Goal: Transaction & Acquisition: Purchase product/service

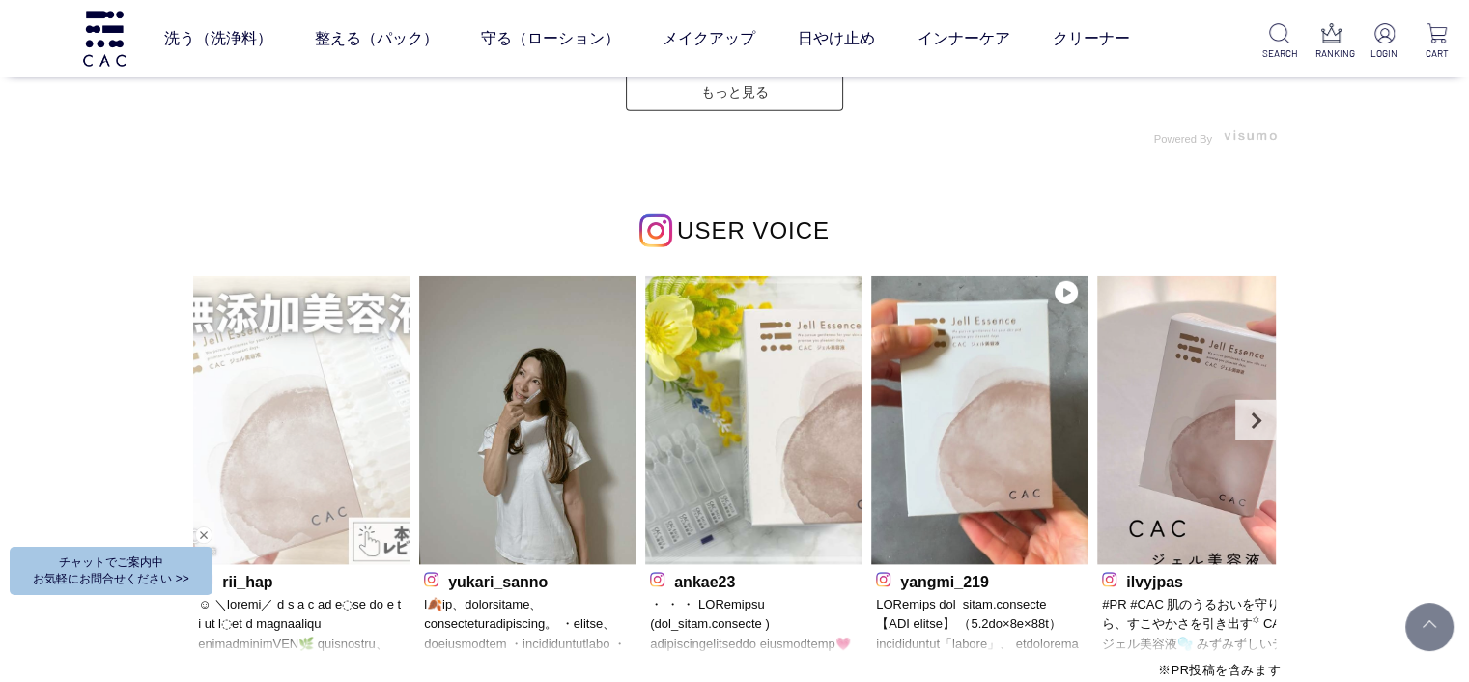
scroll to position [5698, 0]
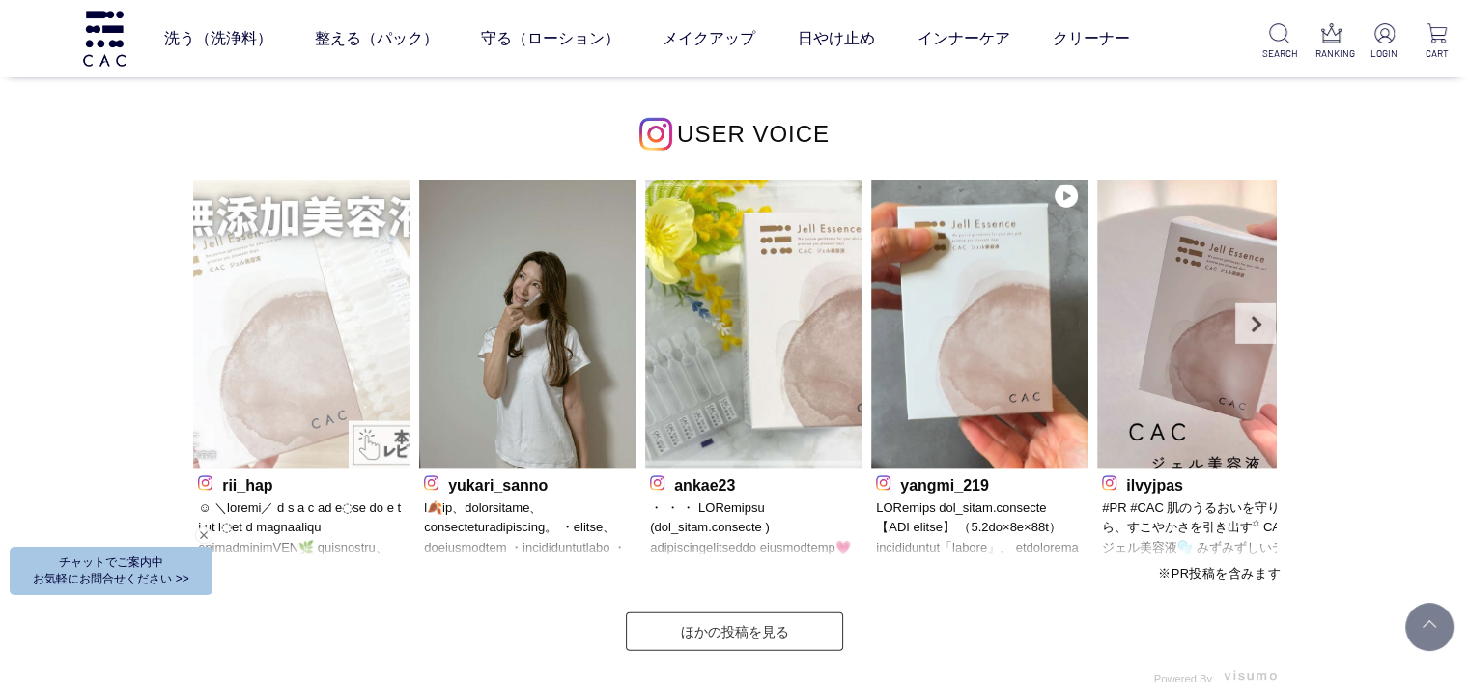
click at [355, 273] on img at bounding box center [301, 324] width 216 height 289
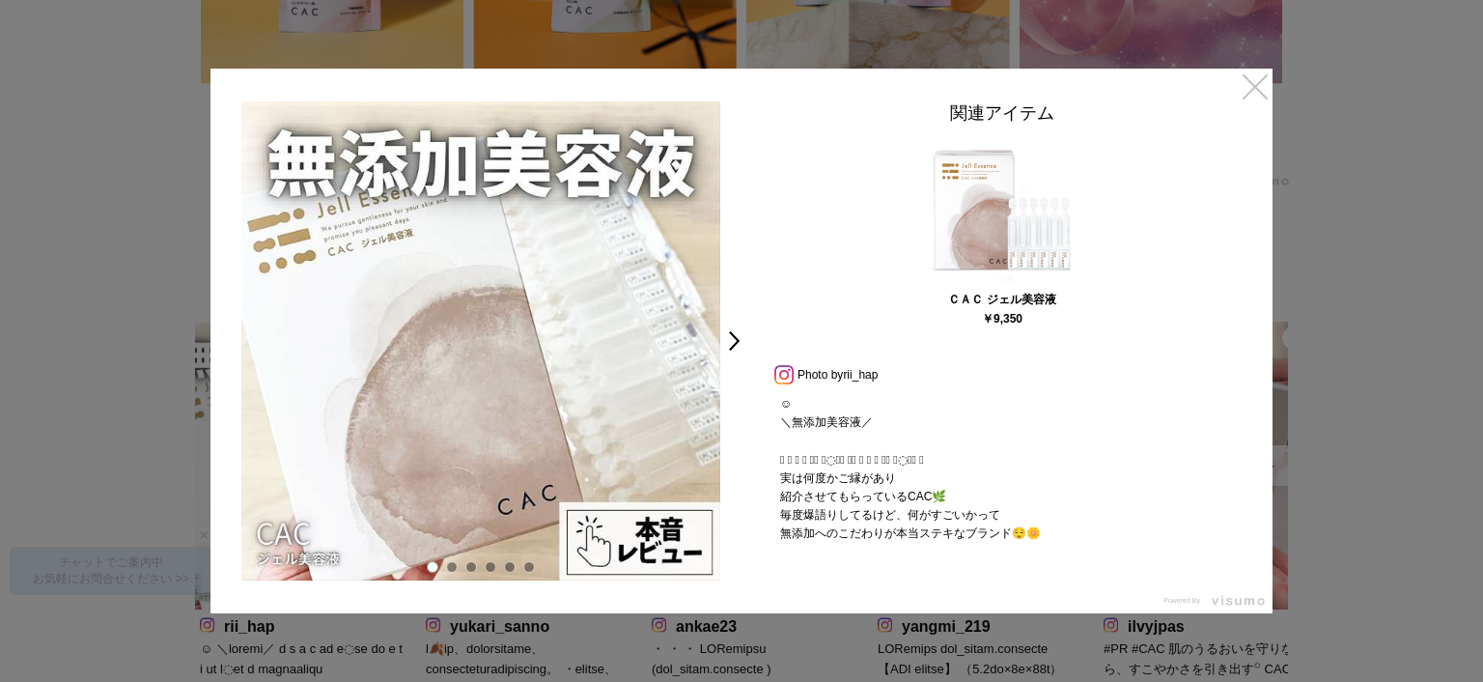
click at [1259, 91] on link "×" at bounding box center [1255, 86] width 35 height 35
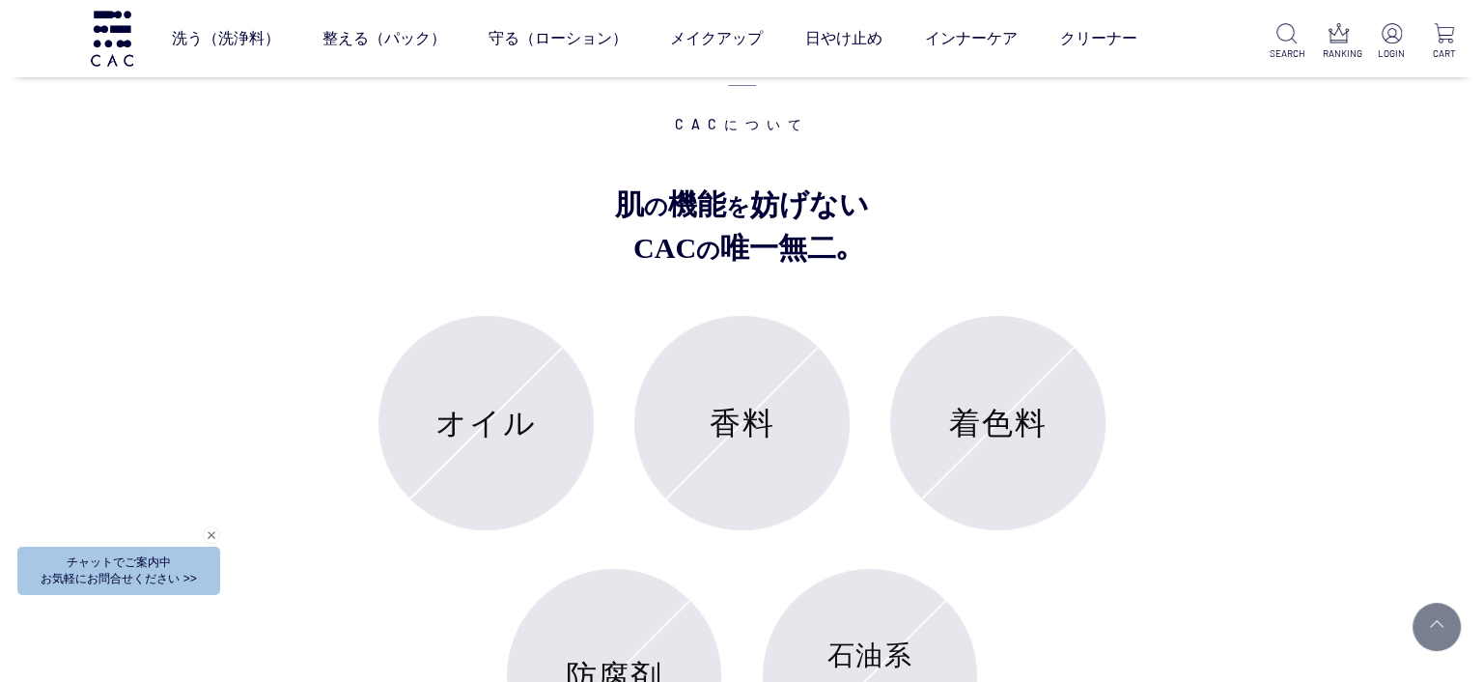
scroll to position [7334, 0]
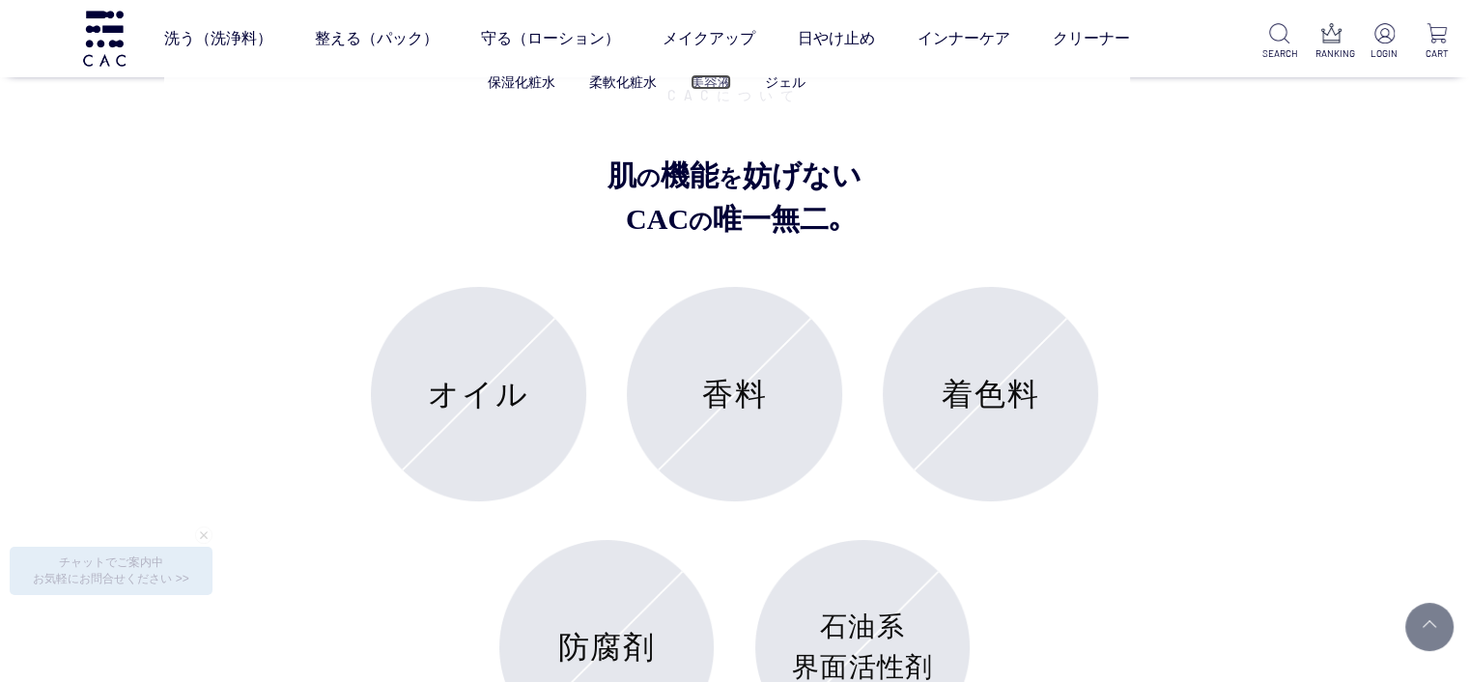
click at [705, 80] on link "美容液" at bounding box center [711, 81] width 41 height 15
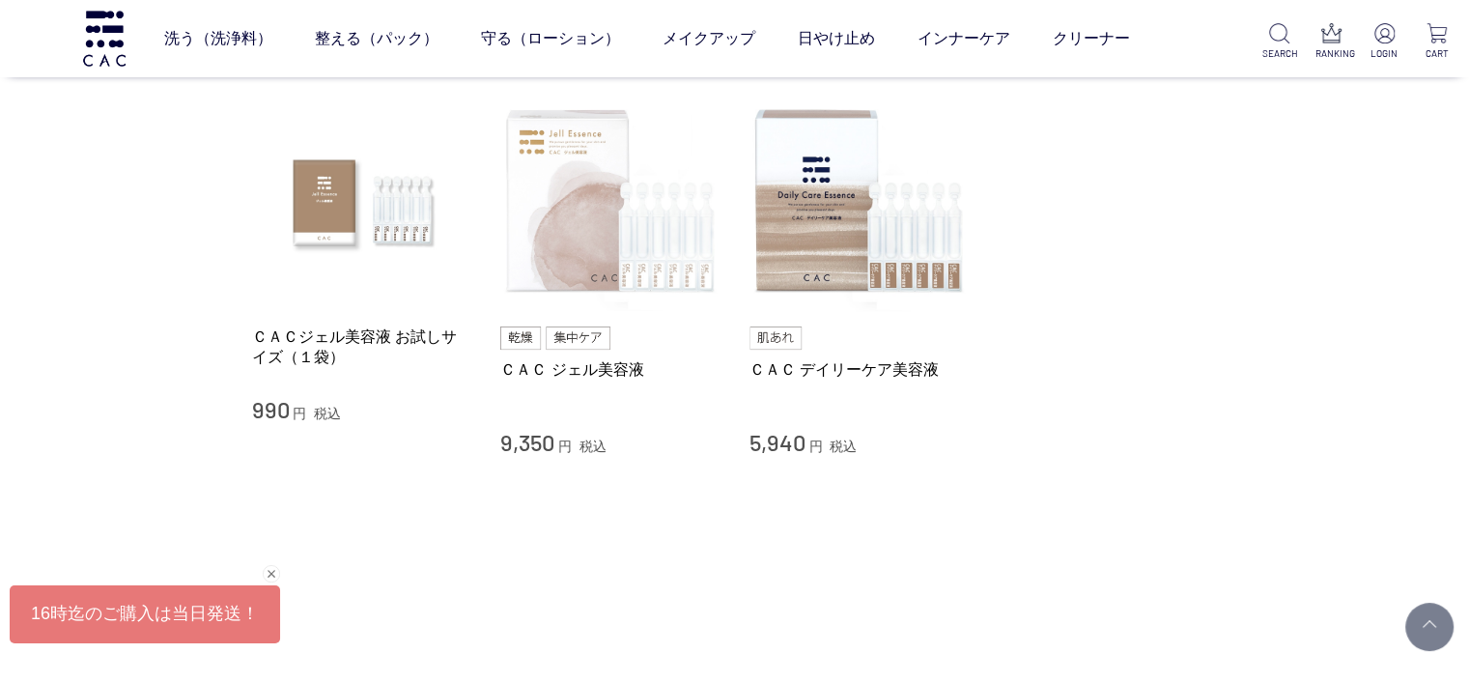
scroll to position [193, 0]
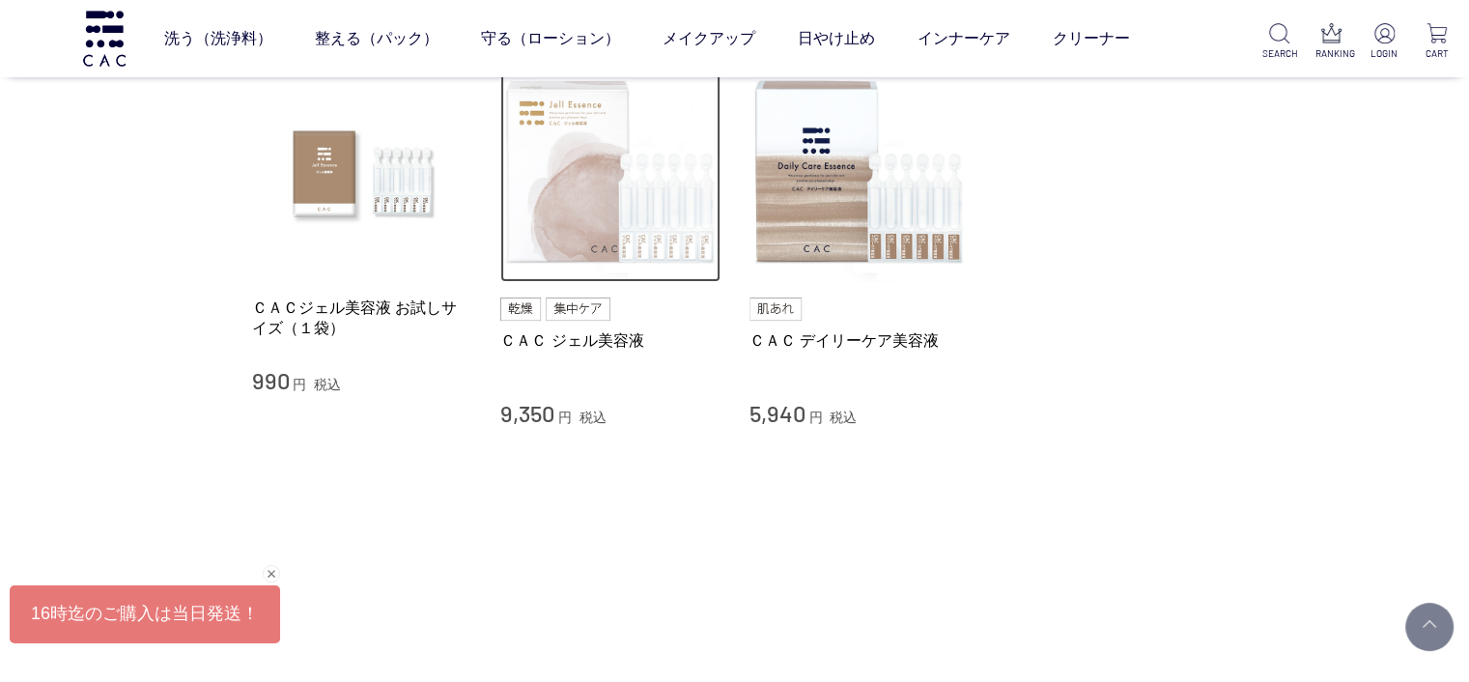
click at [601, 242] on img at bounding box center [610, 173] width 220 height 220
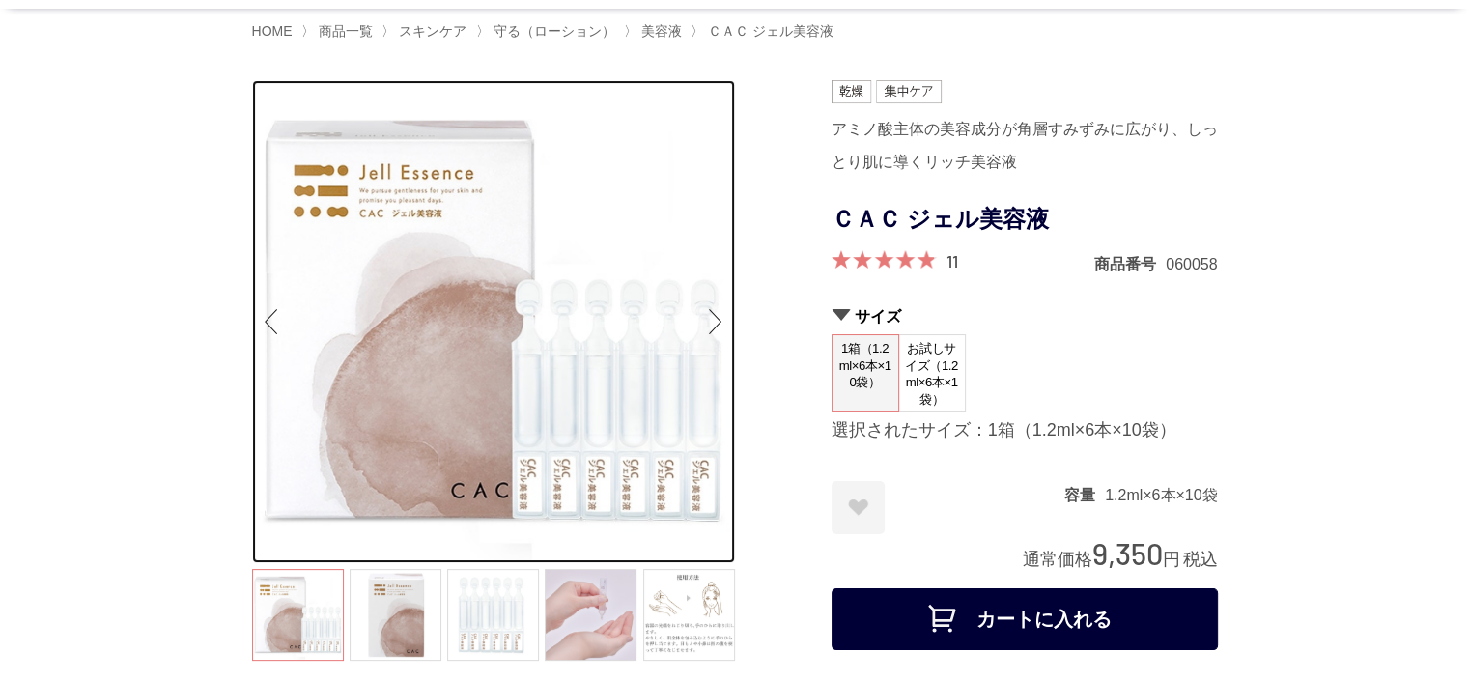
scroll to position [193, 0]
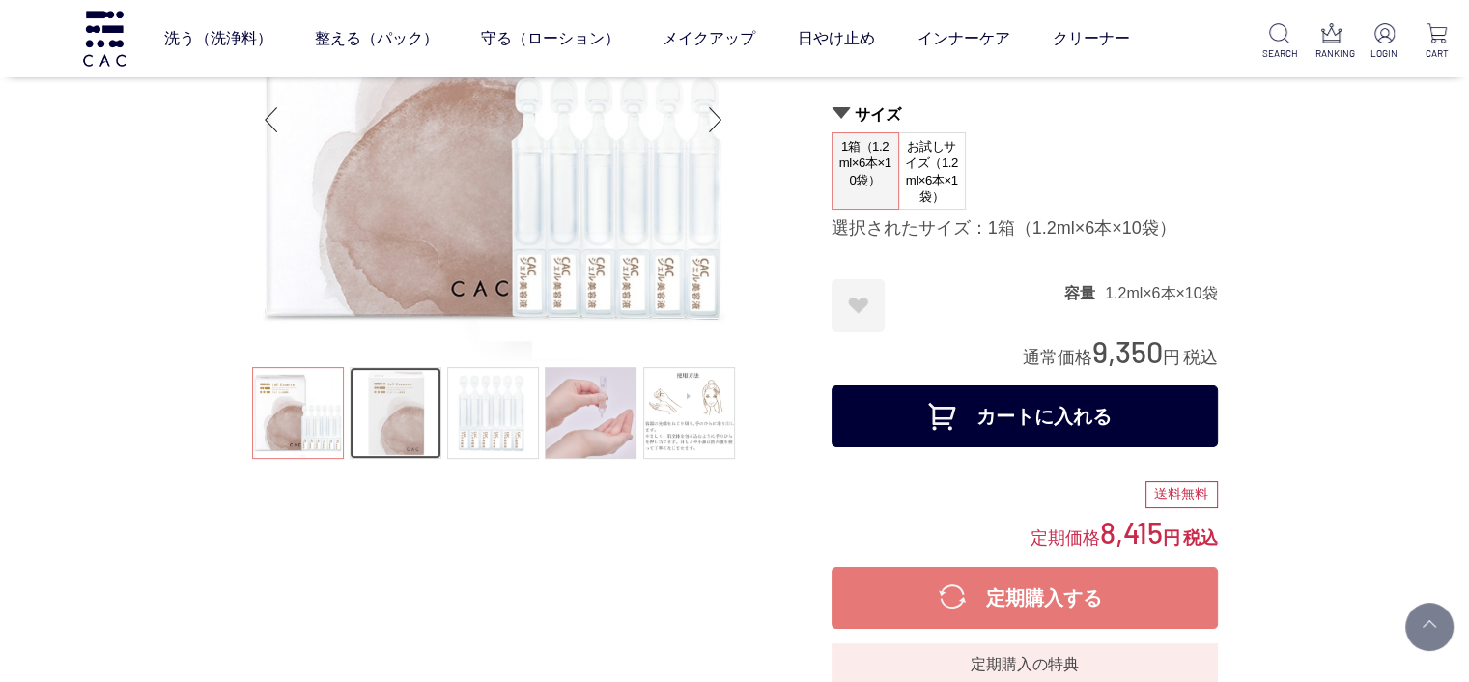
click at [408, 420] on link at bounding box center [396, 413] width 92 height 92
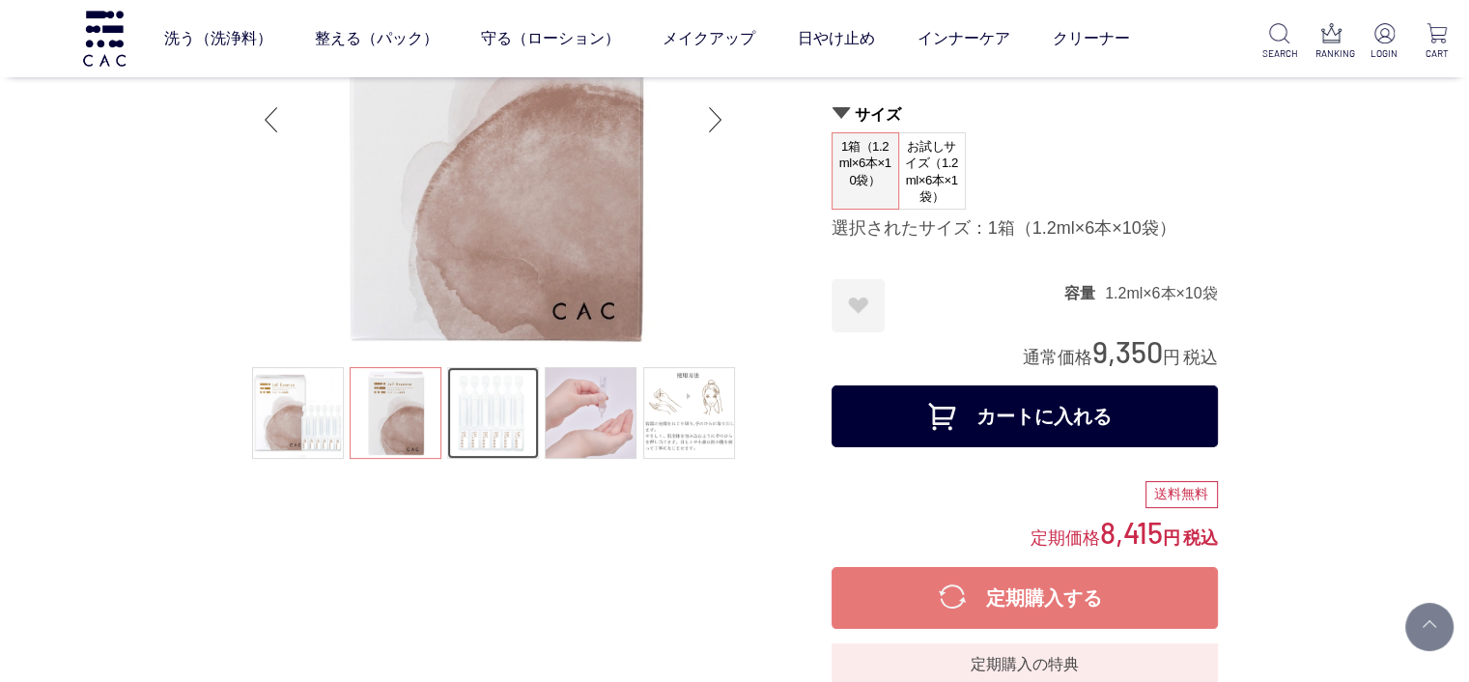
click at [472, 432] on link at bounding box center [493, 413] width 92 height 92
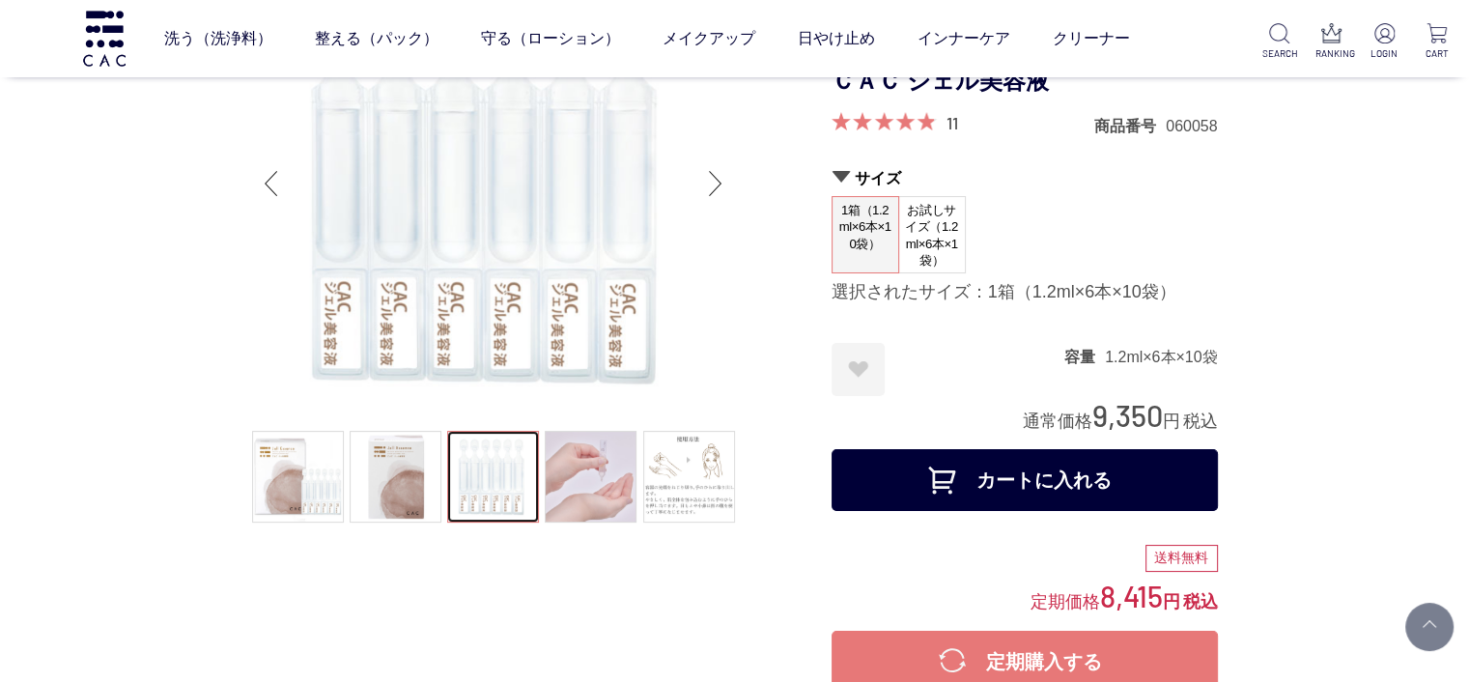
scroll to position [97, 0]
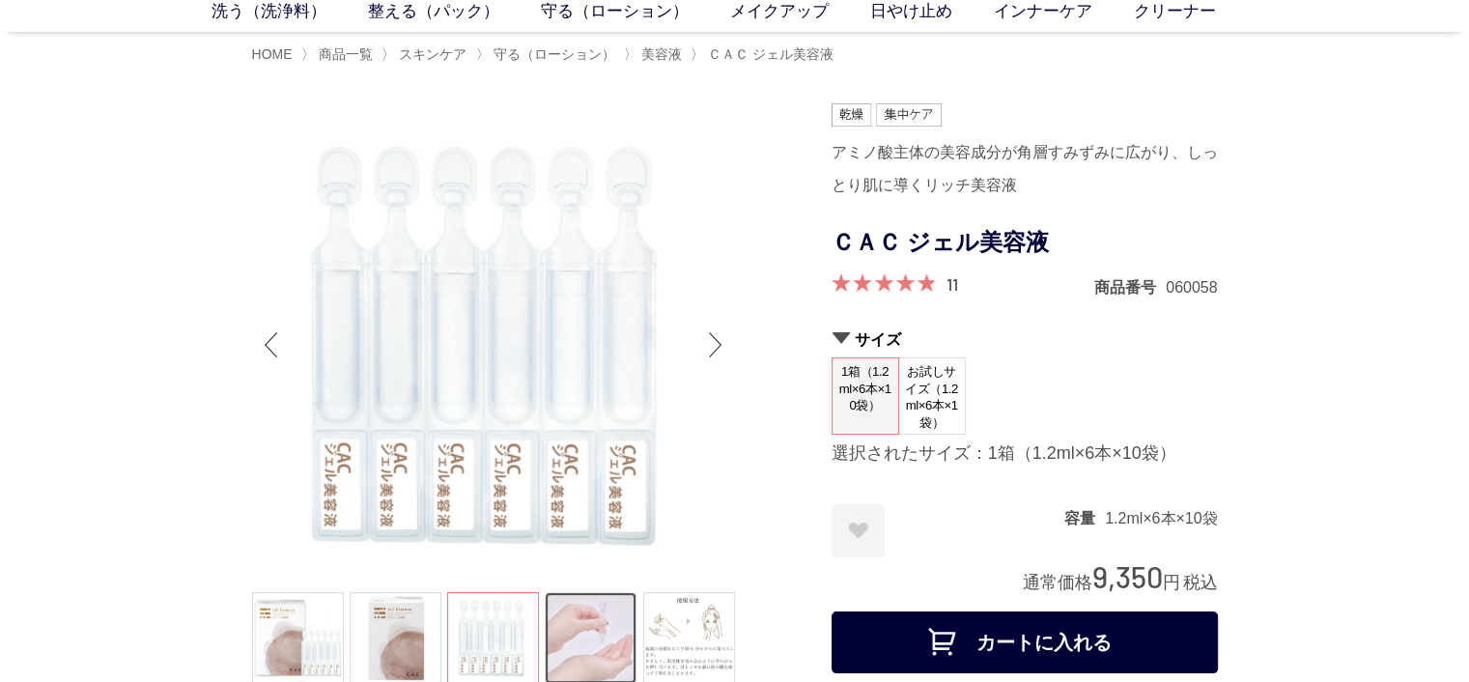
click at [598, 636] on link at bounding box center [591, 638] width 92 height 92
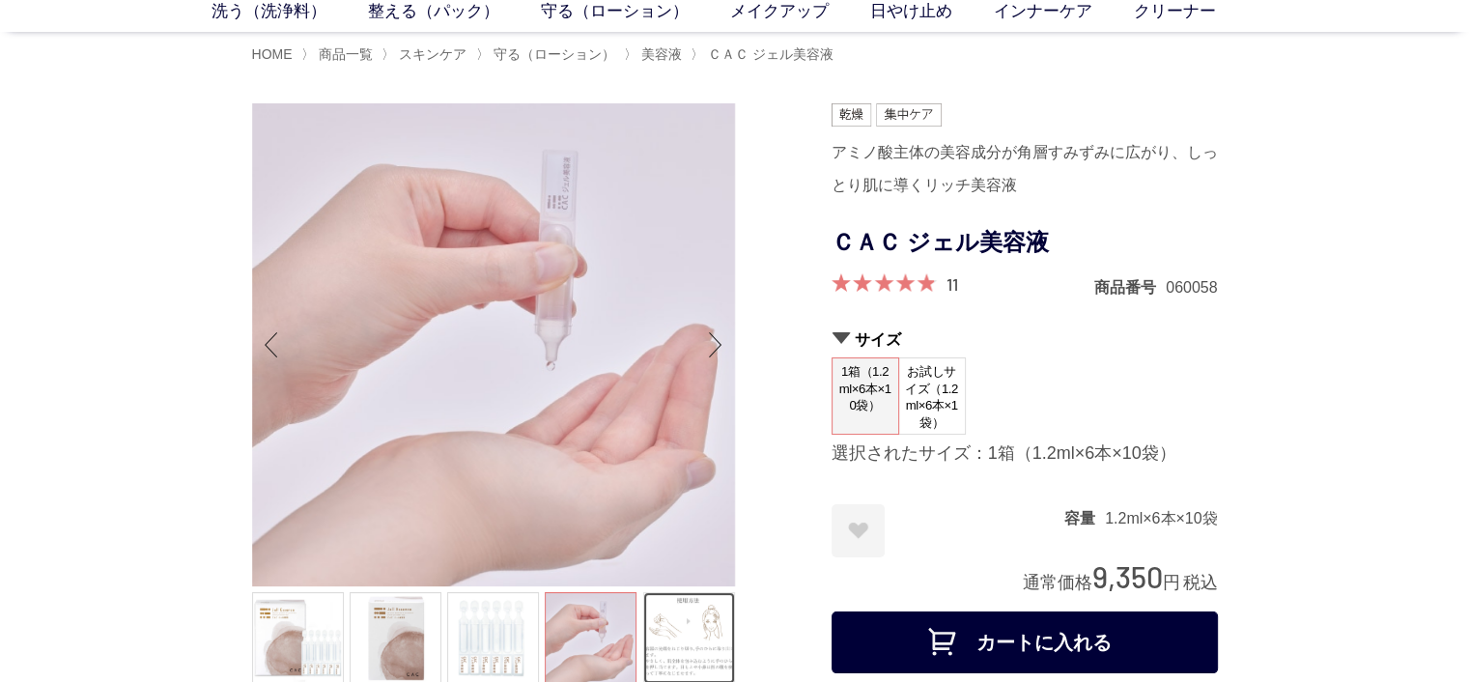
click at [689, 646] on link at bounding box center [689, 638] width 92 height 92
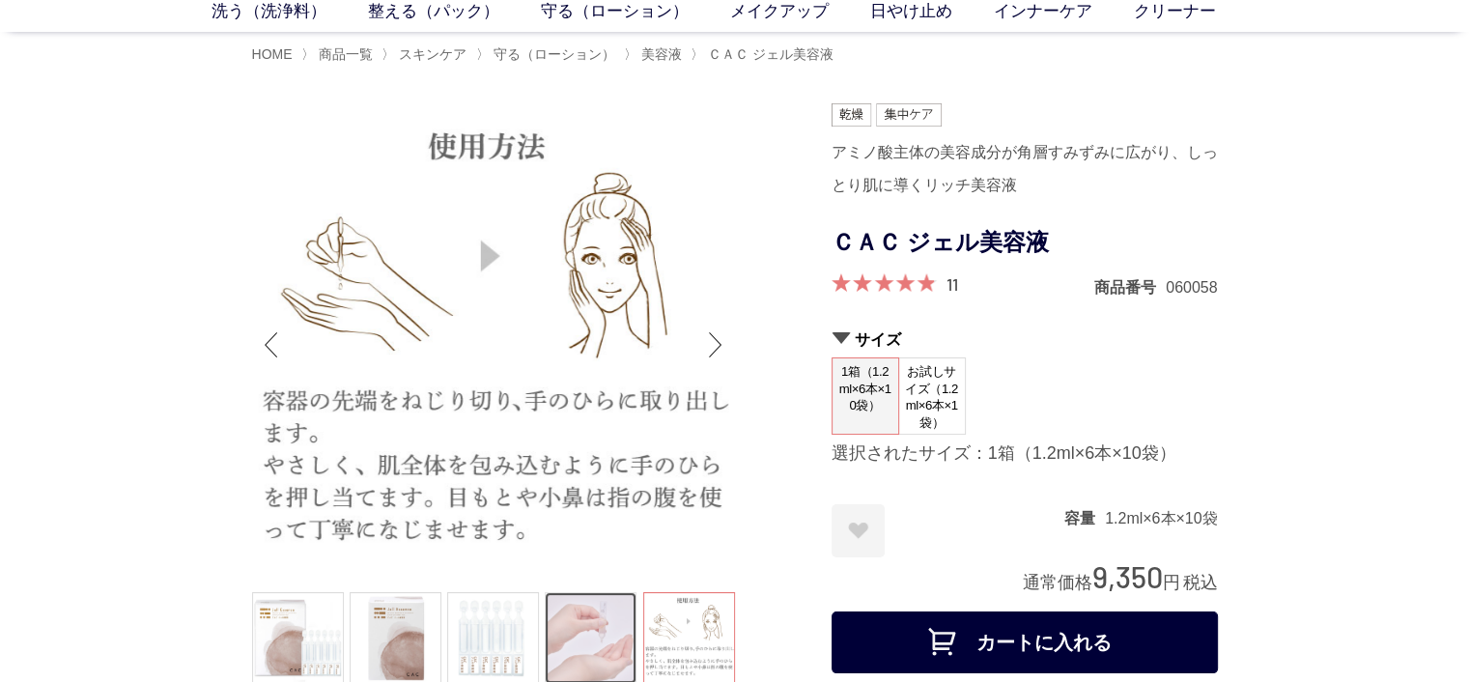
click at [610, 656] on link at bounding box center [591, 638] width 92 height 92
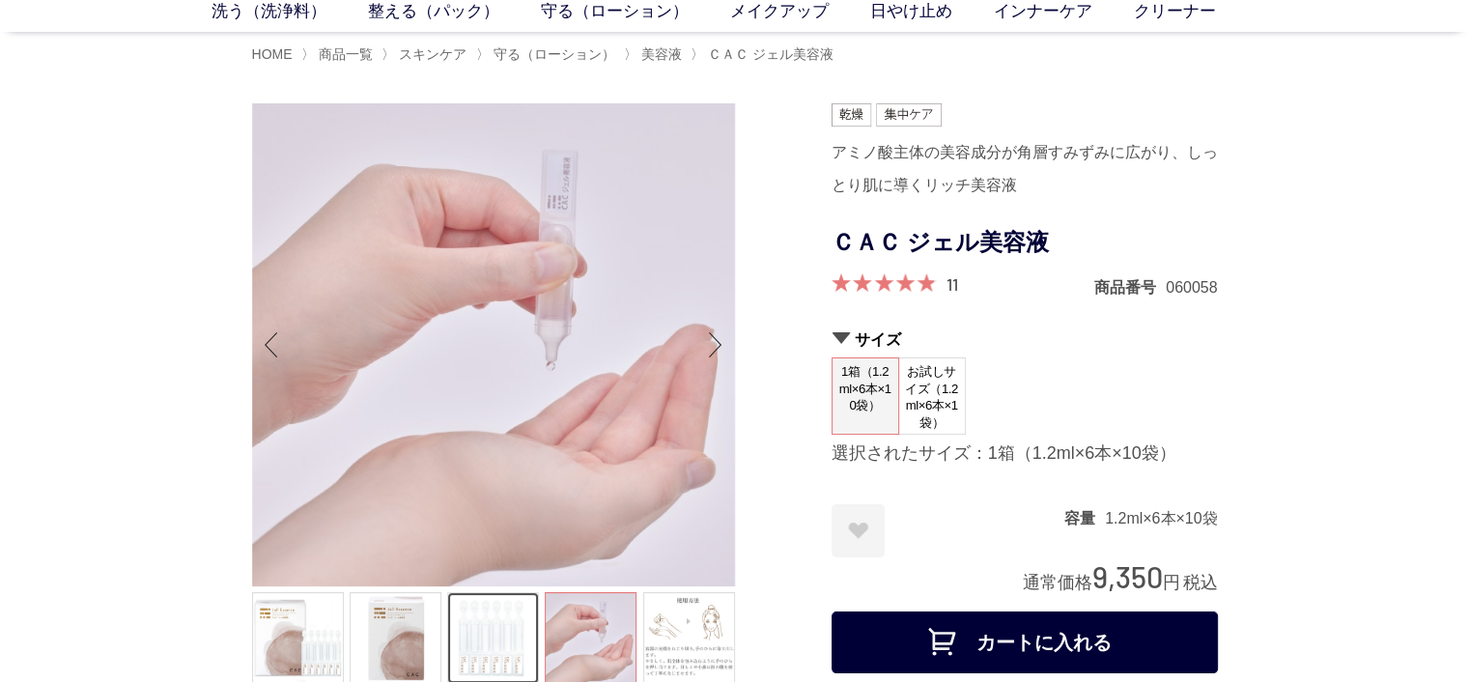
click at [502, 636] on link at bounding box center [493, 638] width 92 height 92
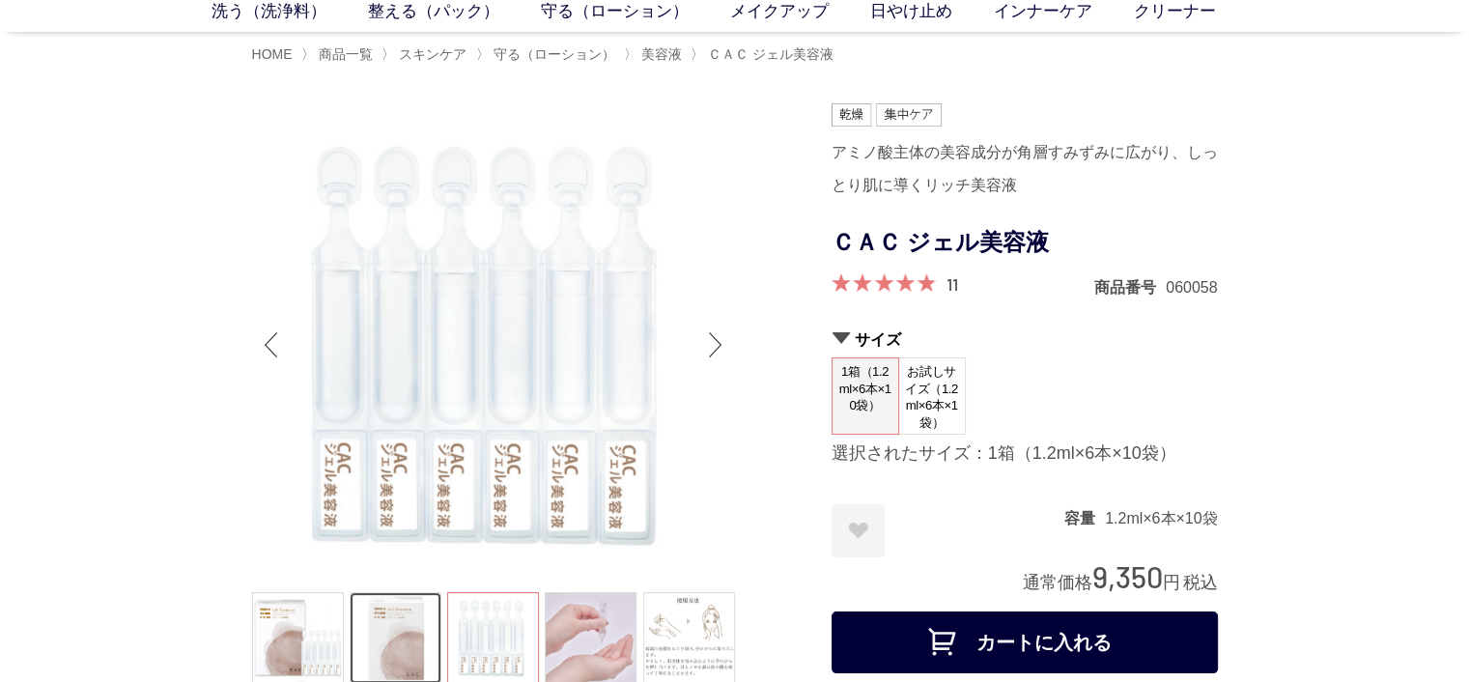
click at [406, 631] on link at bounding box center [396, 638] width 92 height 92
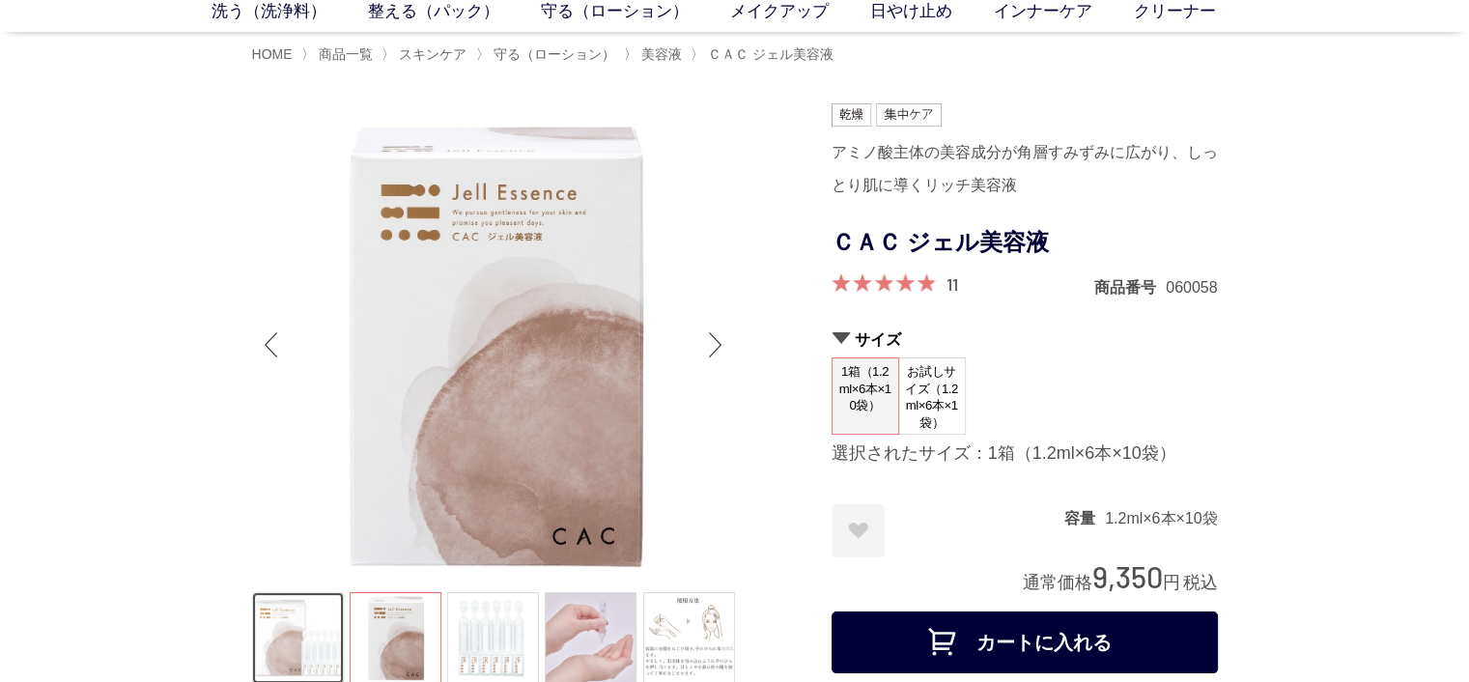
click at [306, 625] on link at bounding box center [298, 638] width 92 height 92
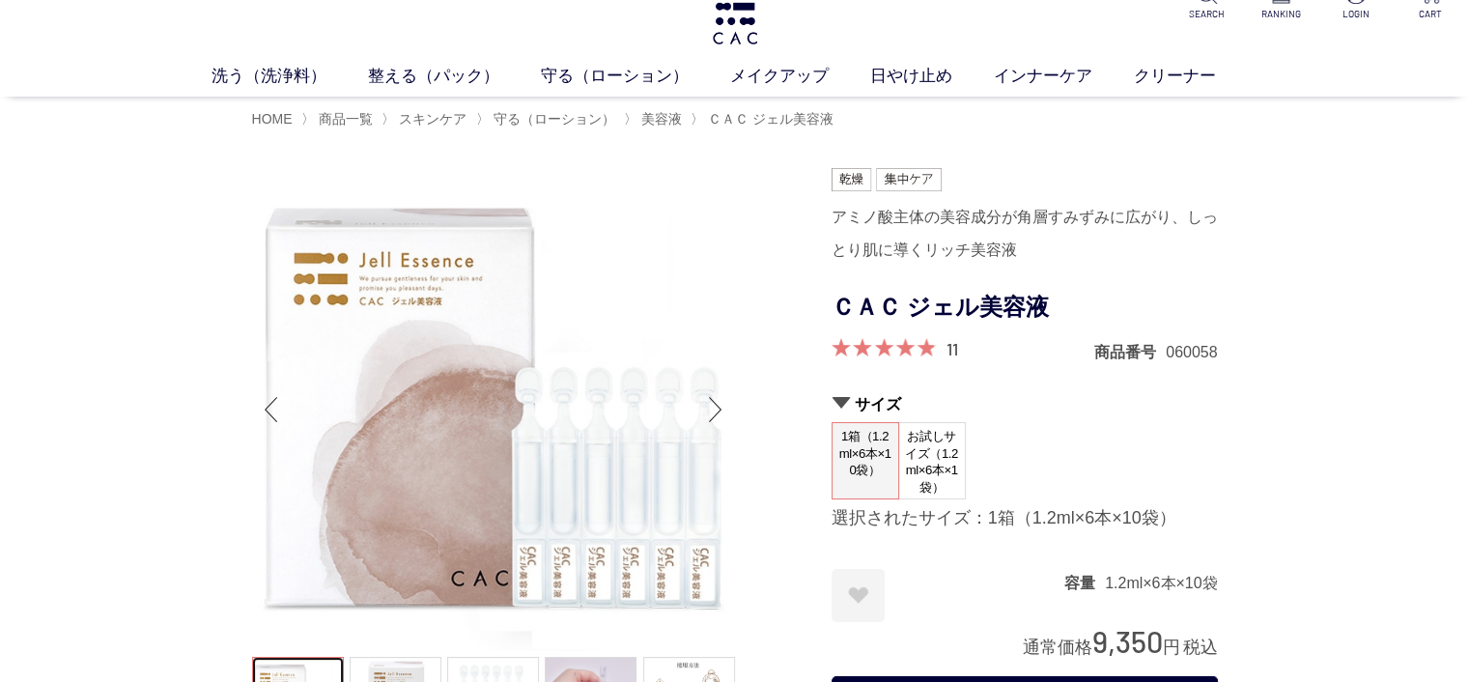
scroll to position [0, 0]
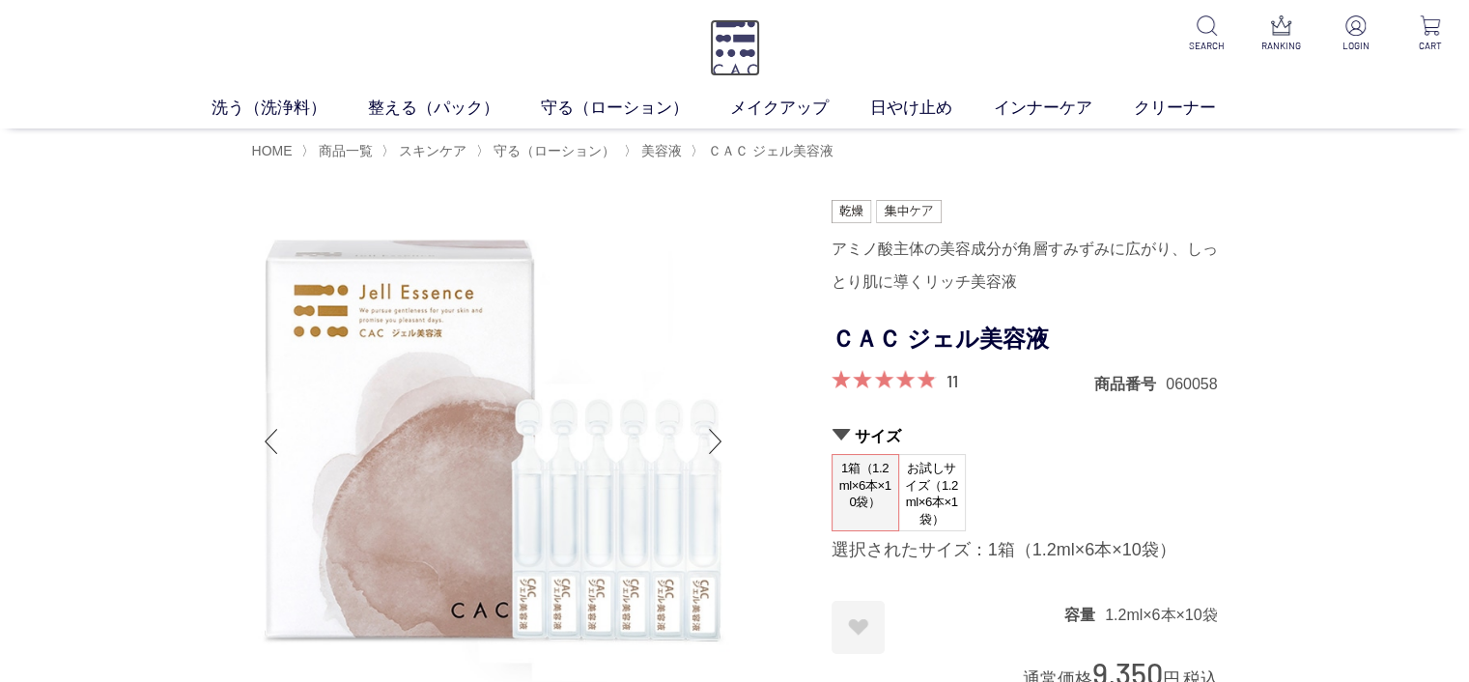
click at [739, 61] on img at bounding box center [735, 47] width 50 height 57
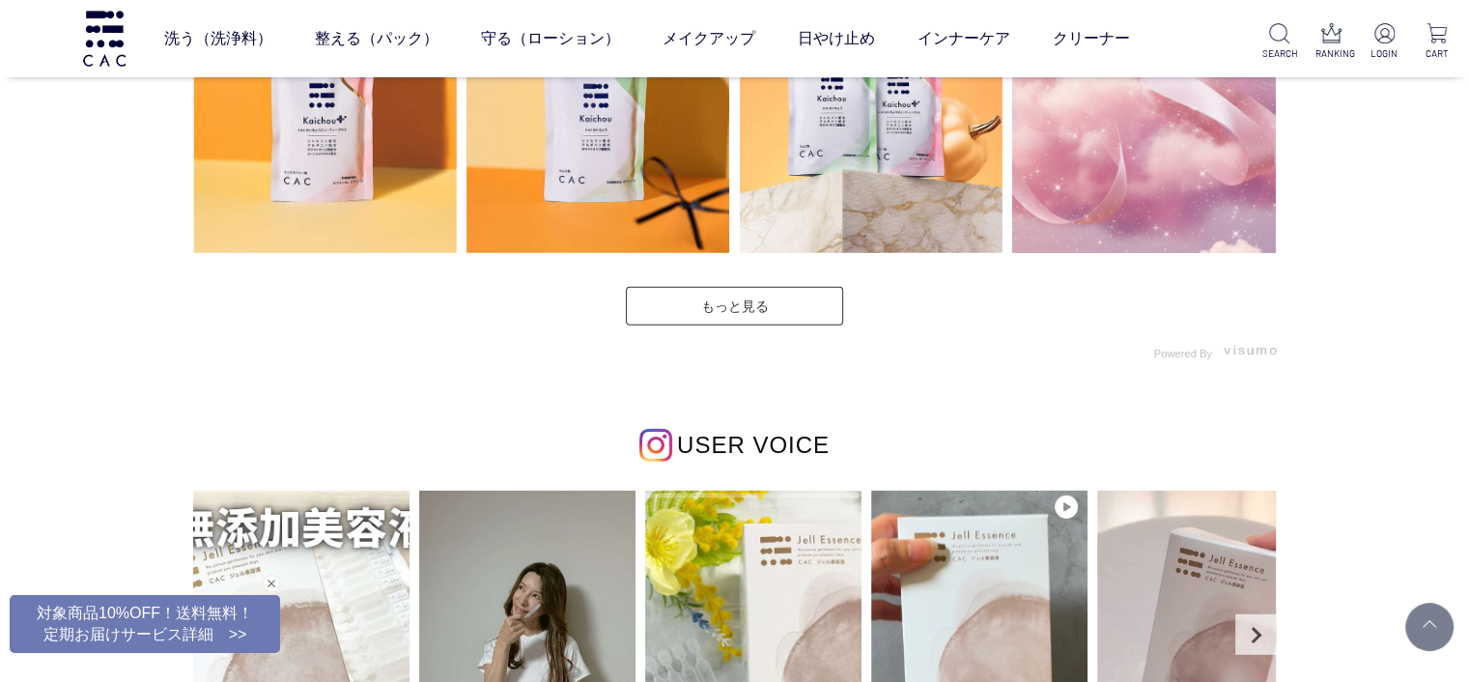
scroll to position [5408, 0]
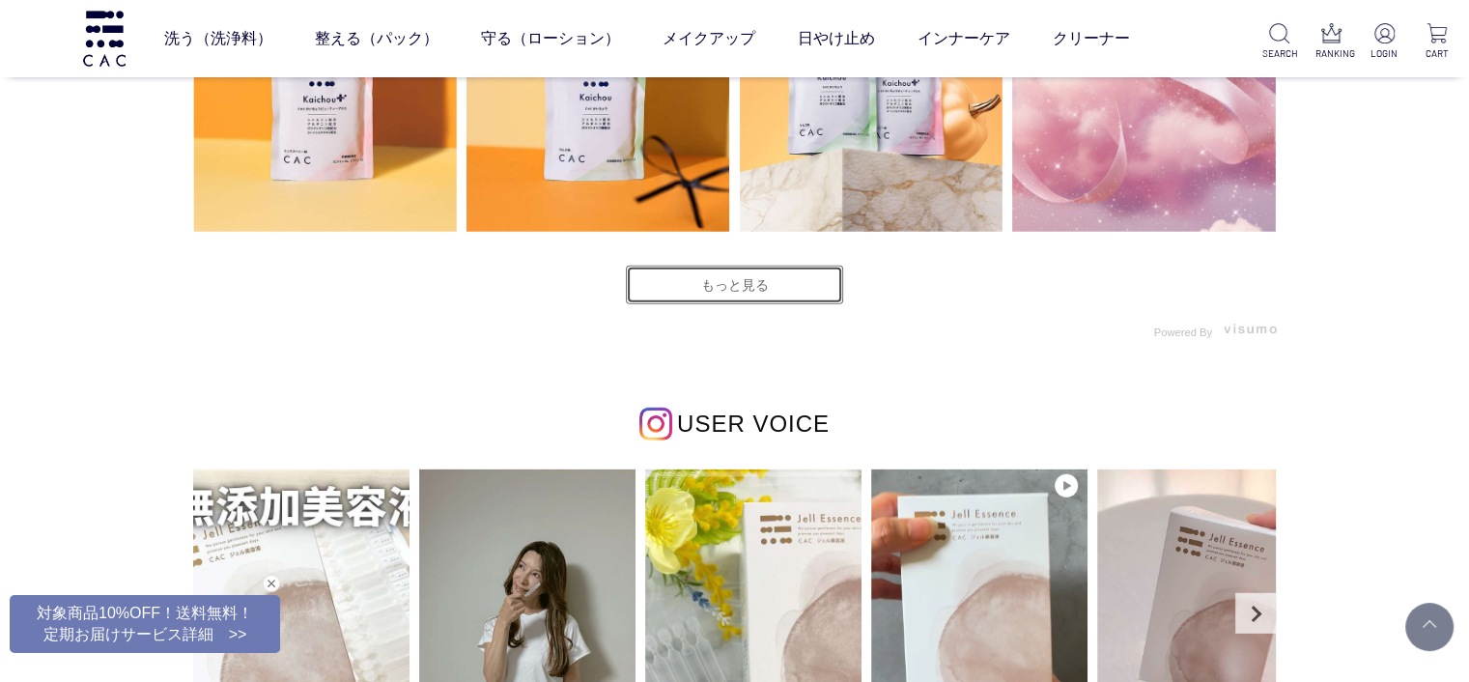
click at [754, 281] on link "もっと見る" at bounding box center [734, 285] width 217 height 39
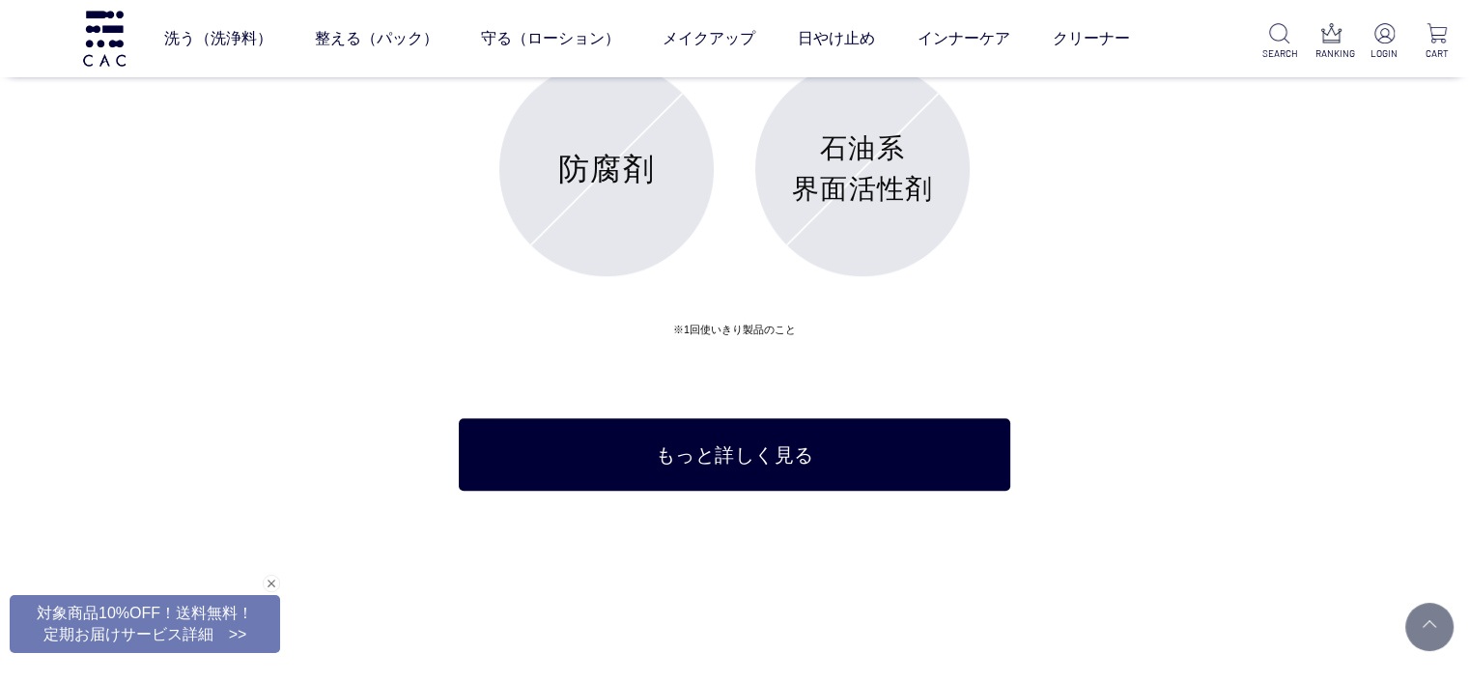
scroll to position [8596, 0]
